Goal: Task Accomplishment & Management: Complete application form

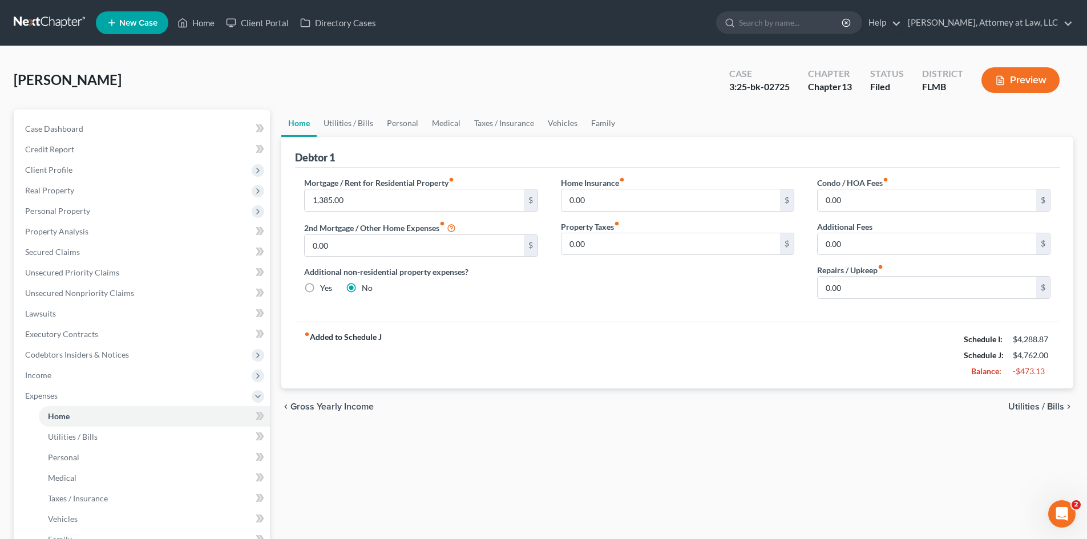
click at [1035, 400] on div "chevron_left Gross Yearly Income Utilities / Bills chevron_right" at bounding box center [677, 407] width 792 height 37
click at [1025, 410] on span "Utilities / Bills" at bounding box center [1037, 406] width 56 height 9
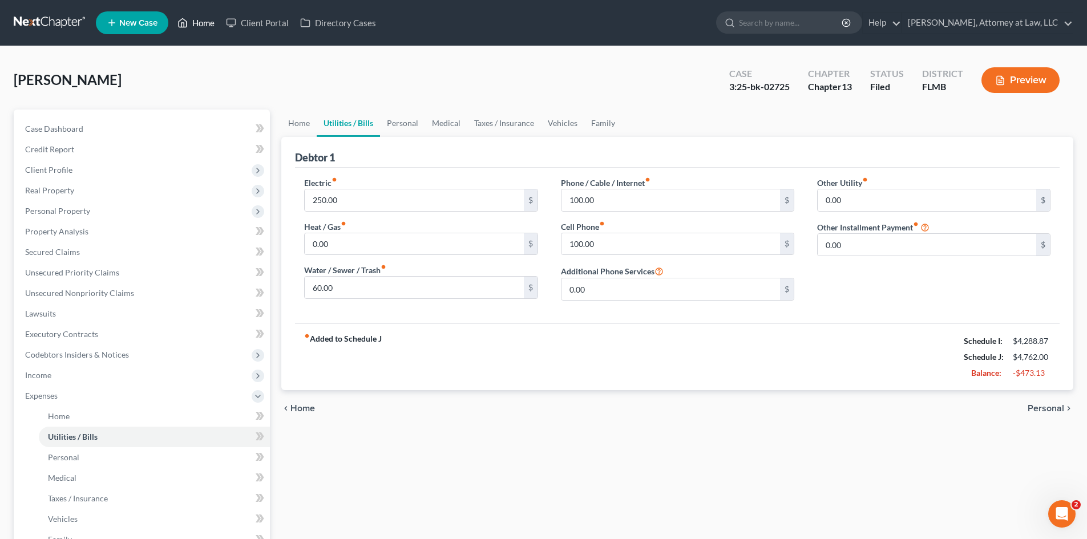
drag, startPoint x: 207, startPoint y: 15, endPoint x: 215, endPoint y: 17, distance: 8.9
click at [208, 15] on link "Home" at bounding box center [196, 23] width 49 height 21
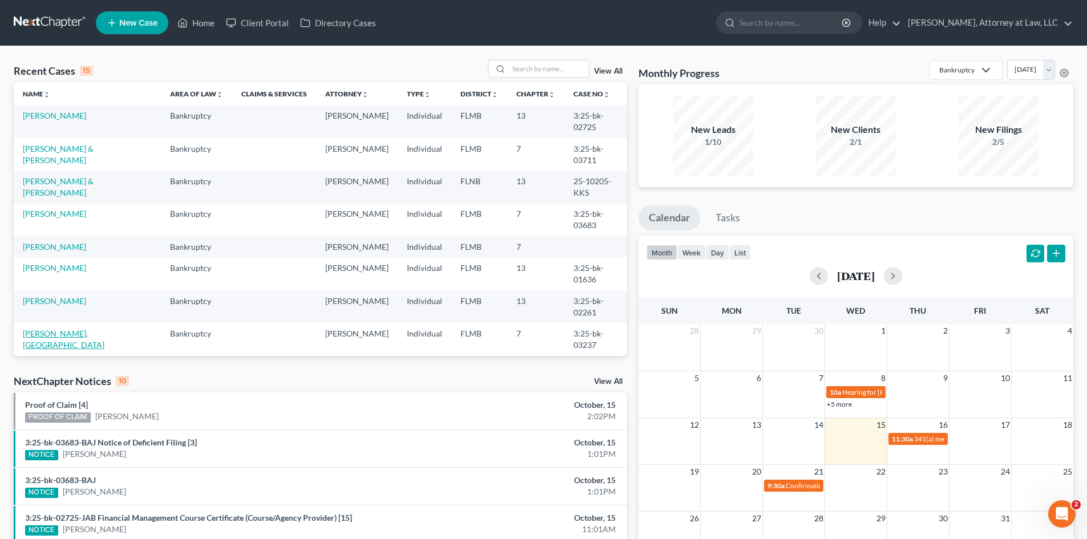
click at [63, 346] on link "[PERSON_NAME], [GEOGRAPHIC_DATA]" at bounding box center [64, 339] width 82 height 21
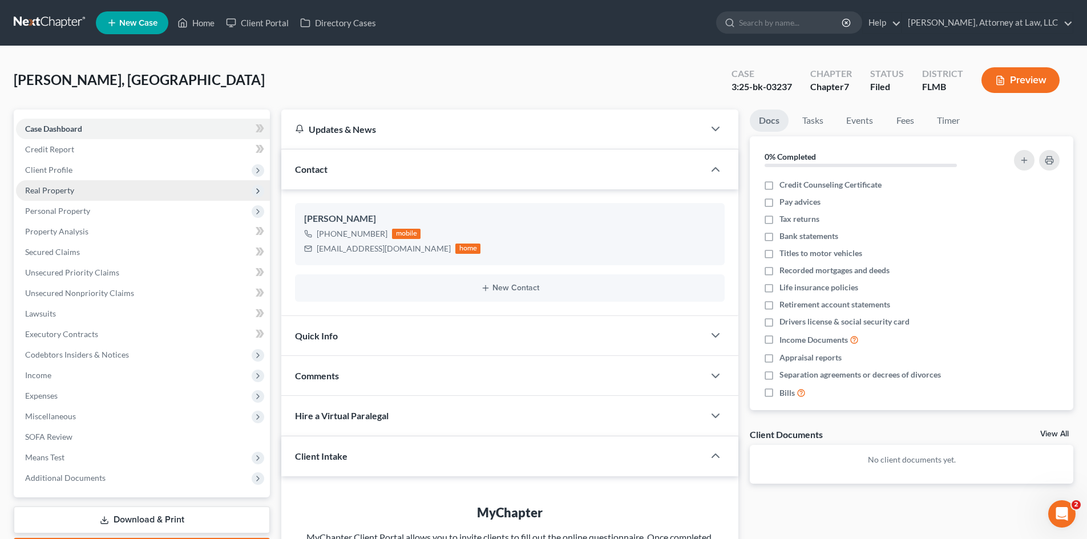
click at [61, 192] on span "Real Property" at bounding box center [49, 191] width 49 height 10
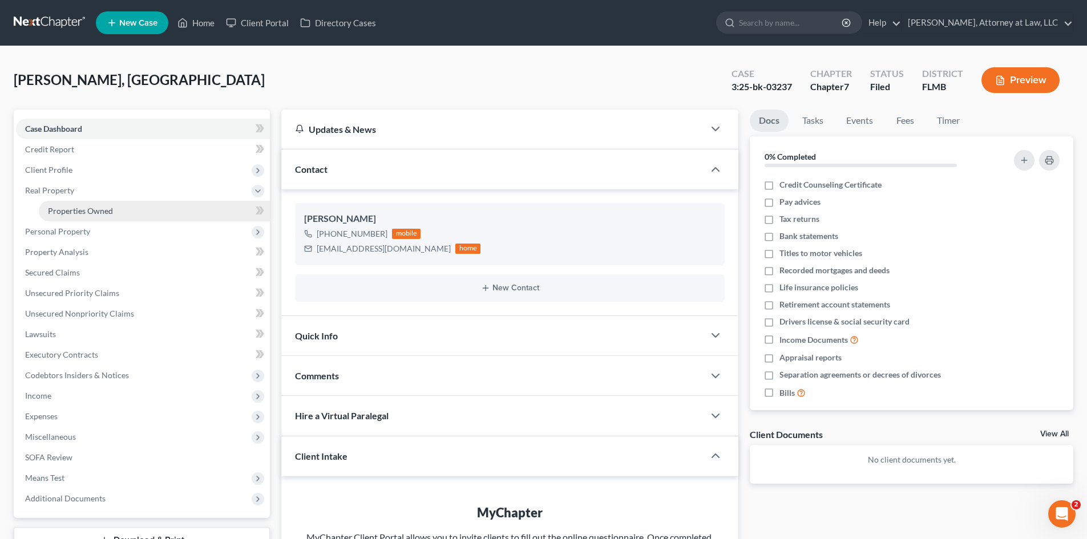
click at [62, 209] on span "Properties Owned" at bounding box center [80, 211] width 65 height 10
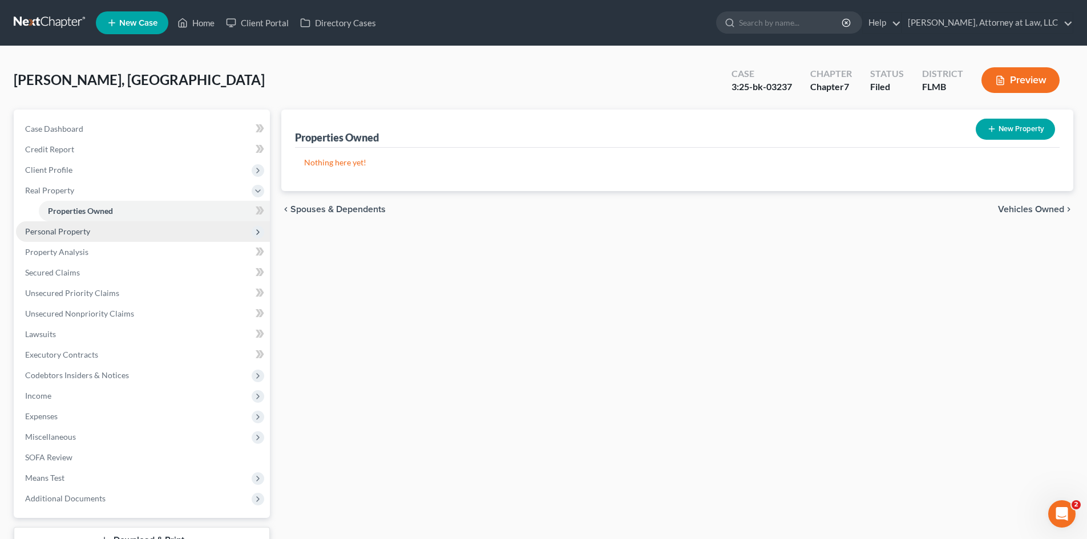
click at [71, 231] on span "Personal Property" at bounding box center [57, 232] width 65 height 10
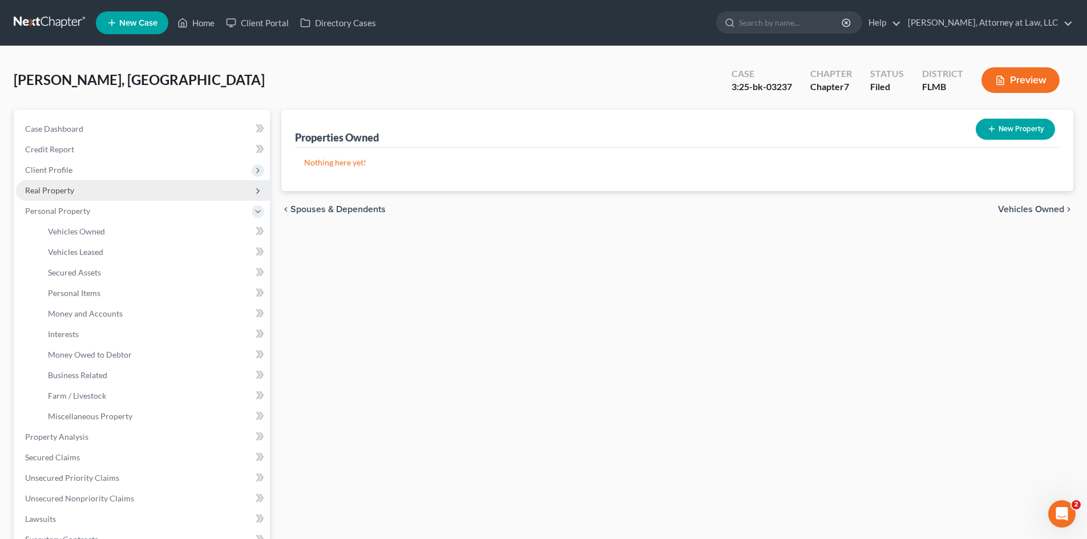
click at [53, 192] on span "Real Property" at bounding box center [49, 191] width 49 height 10
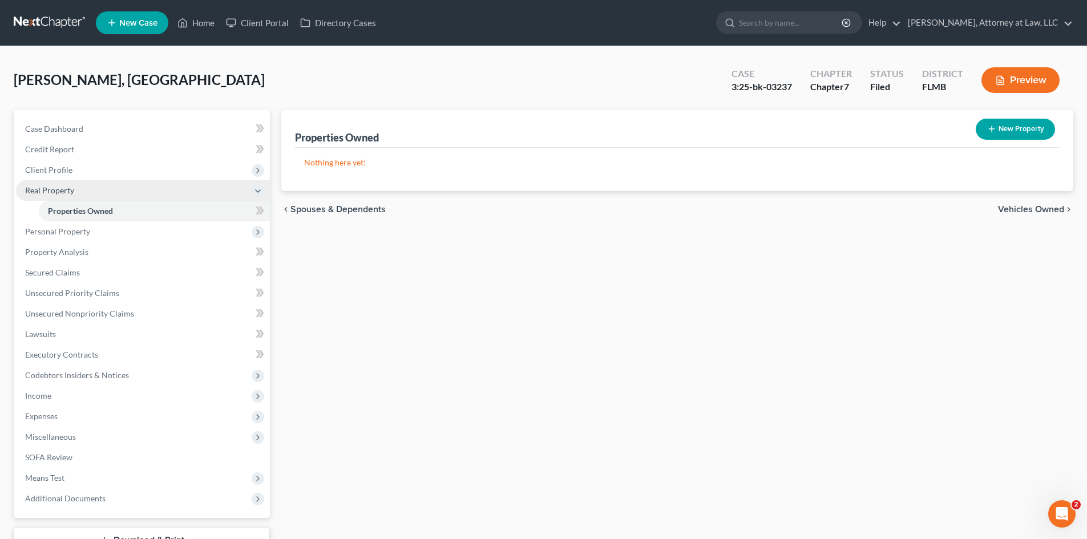
click at [55, 191] on span "Real Property" at bounding box center [49, 191] width 49 height 10
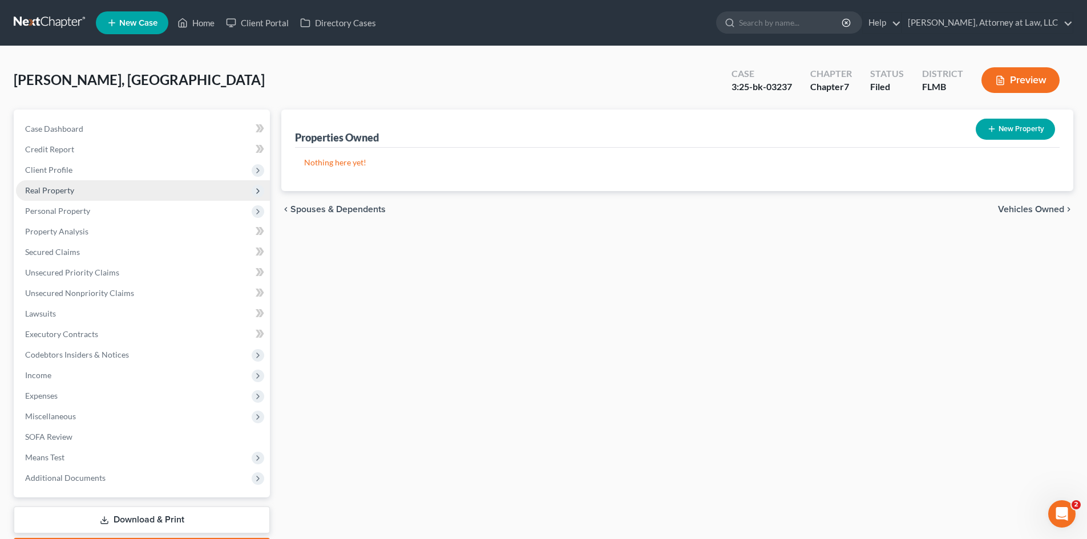
click at [55, 191] on span "Real Property" at bounding box center [49, 191] width 49 height 10
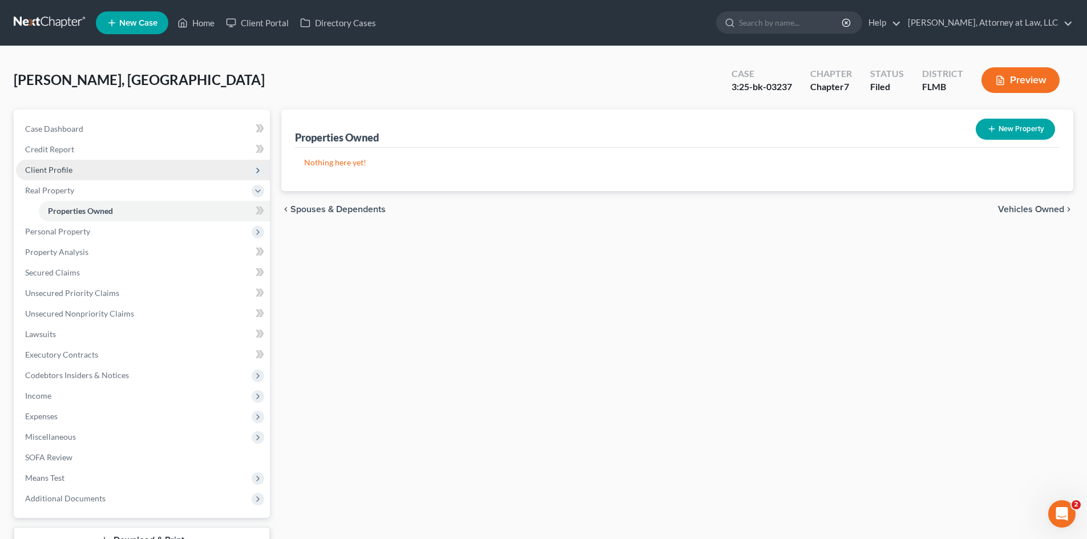
click at [55, 168] on span "Client Profile" at bounding box center [48, 170] width 47 height 10
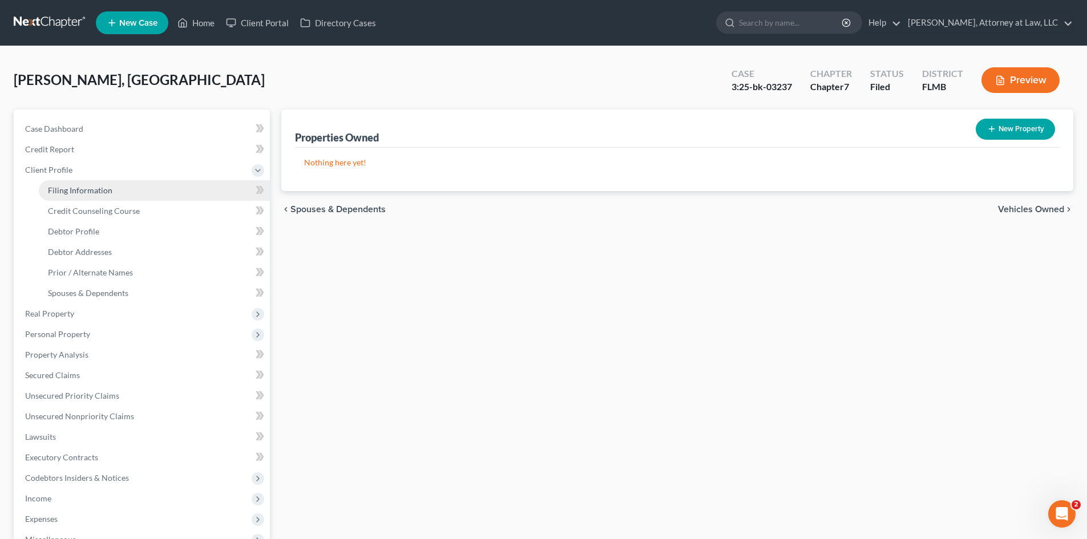
click at [102, 191] on span "Filing Information" at bounding box center [80, 191] width 65 height 10
select select "1"
select select "0"
select select "9"
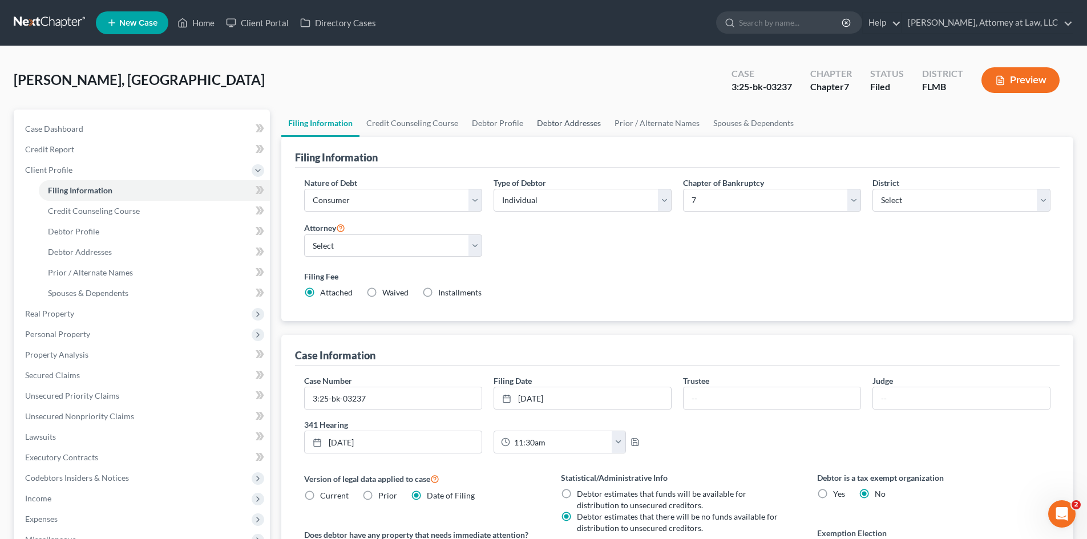
click at [572, 131] on link "Debtor Addresses" at bounding box center [569, 123] width 78 height 27
